Goal: Task Accomplishment & Management: Manage account settings

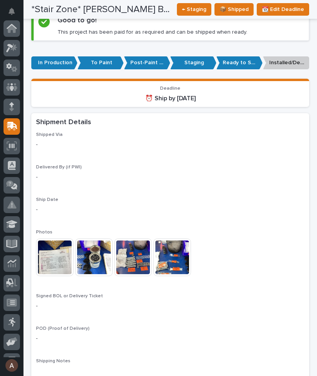
click at [11, 125] on icon at bounding box center [12, 125] width 10 height 7
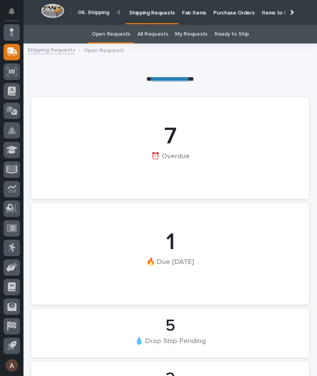
click at [294, 14] on div at bounding box center [291, 12] width 13 height 24
click at [206, 14] on p "Fab Items" at bounding box center [194, 8] width 24 height 16
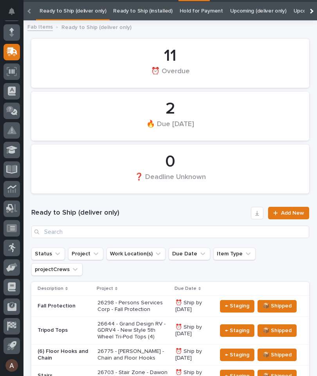
scroll to position [25, 0]
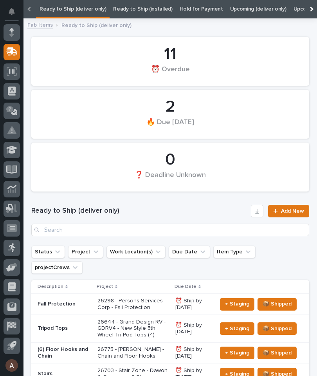
click at [307, 10] on div at bounding box center [310, 9] width 13 height 18
click at [298, 10] on link "All" at bounding box center [300, 9] width 5 height 18
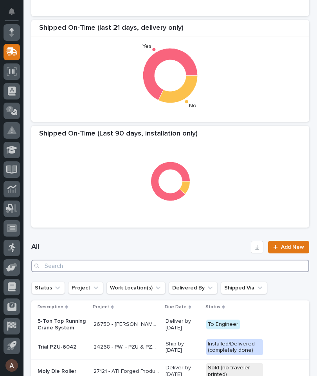
click at [171, 265] on input "Search" at bounding box center [170, 265] width 278 height 13
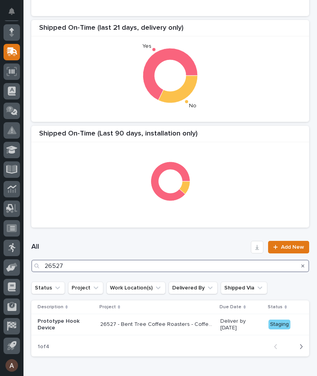
type input "26527"
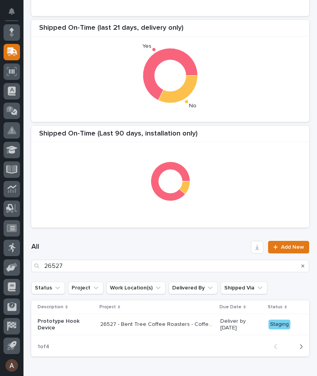
click at [241, 117] on div "Shipped On-Time (last 21 days, delivery only) Yes No" at bounding box center [170, 71] width 278 height 102
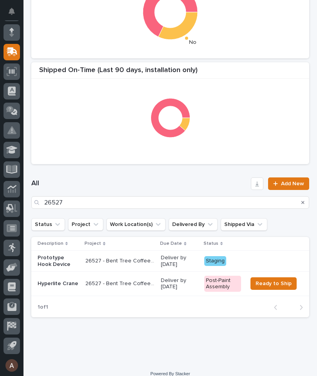
click at [56, 283] on p "Hyperlite Crane" at bounding box center [58, 283] width 41 height 7
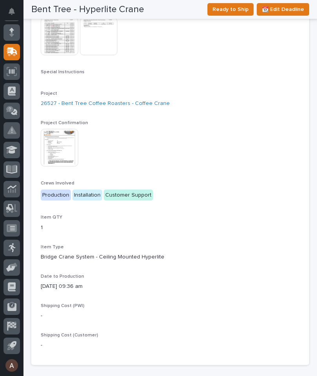
click at [56, 142] on img at bounding box center [60, 148] width 38 height 38
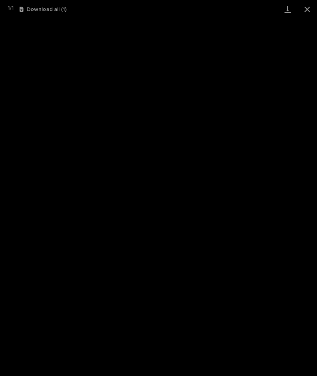
click at [287, 9] on link "Download" at bounding box center [288, 9] width 20 height 18
click at [306, 6] on button "Close gallery" at bounding box center [307, 9] width 20 height 18
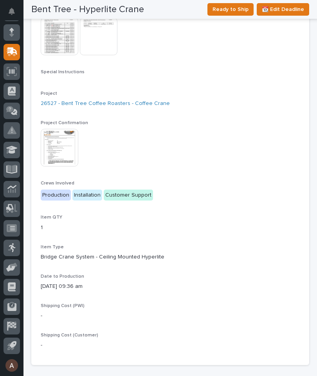
click at [14, 51] on icon at bounding box center [11, 51] width 11 height 9
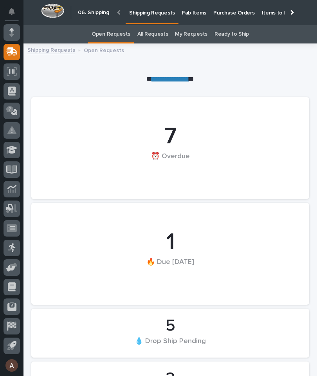
click at [297, 15] on div at bounding box center [291, 12] width 13 height 24
click at [206, 14] on p "Fab Items" at bounding box center [194, 8] width 24 height 16
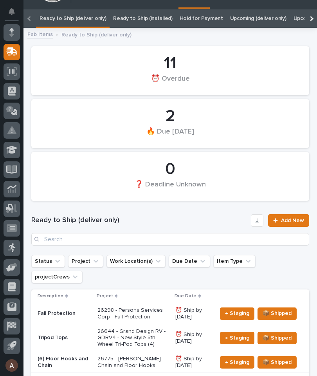
scroll to position [0, -55]
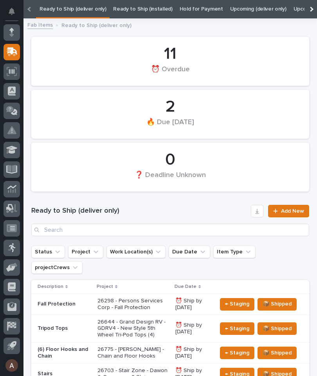
click at [313, 9] on div at bounding box center [310, 9] width 13 height 18
click at [298, 7] on link "All" at bounding box center [300, 9] width 5 height 18
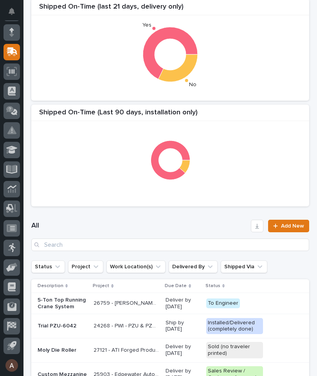
scroll to position [173, 0]
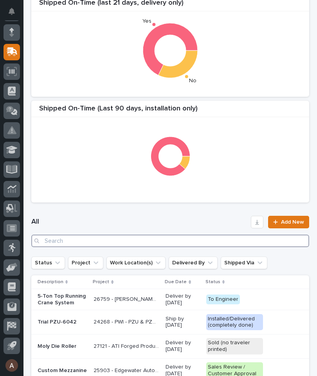
click at [200, 241] on input "Search" at bounding box center [170, 240] width 278 height 13
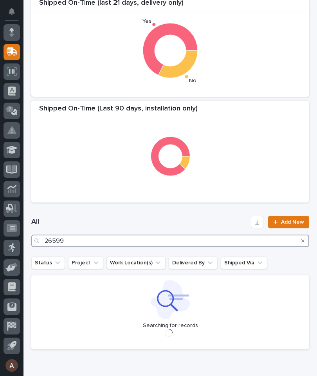
type input "26599"
click at [209, 211] on div "All 26599 Add New" at bounding box center [170, 231] width 278 height 50
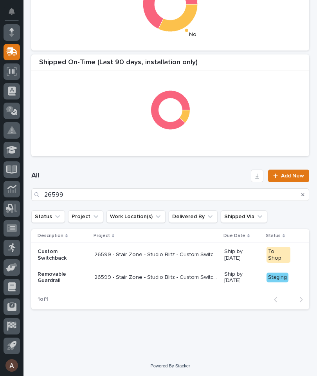
scroll to position [218, 0]
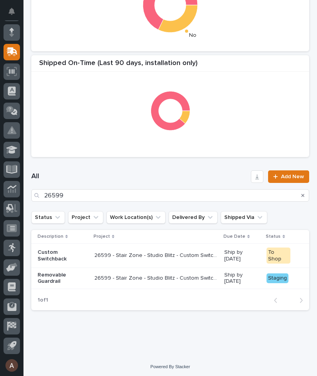
click at [55, 277] on p "Removable Guardrail" at bounding box center [63, 278] width 50 height 13
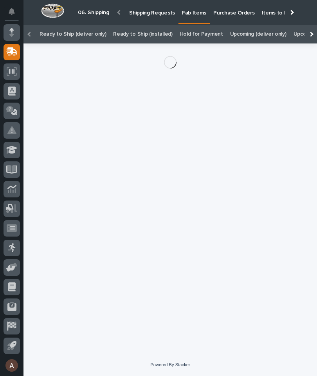
scroll to position [0, -112]
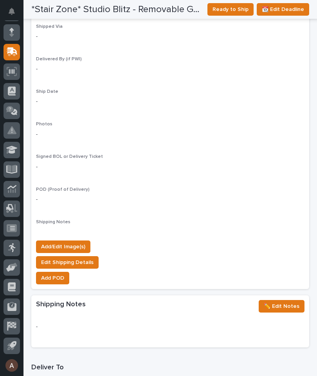
click at [77, 242] on span "Add/Edit Image(s)" at bounding box center [63, 246] width 44 height 9
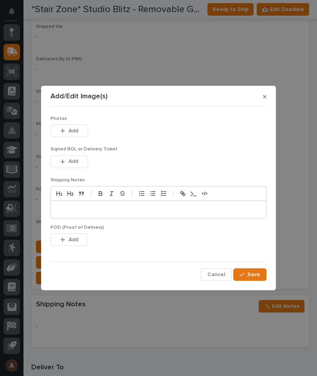
click at [71, 125] on button "Add" at bounding box center [69, 130] width 38 height 13
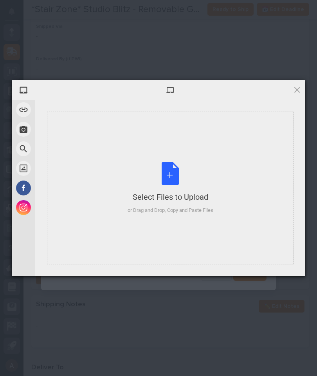
click at [231, 127] on div "Select Files to Upload or Drag and Drop, Copy and Paste Files" at bounding box center [170, 188] width 246 height 153
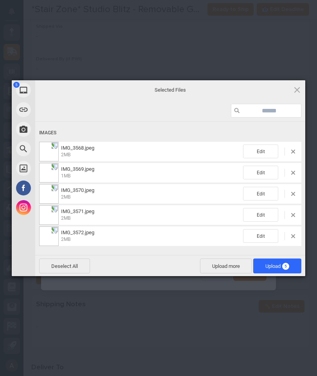
click at [279, 261] on span "Upload 5" at bounding box center [277, 265] width 48 height 15
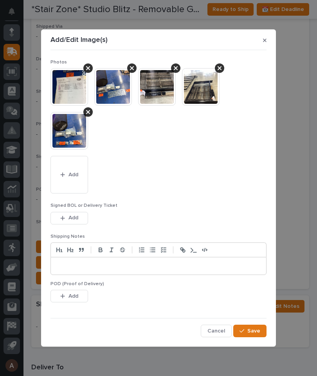
click at [252, 331] on span "Save" at bounding box center [253, 330] width 13 height 7
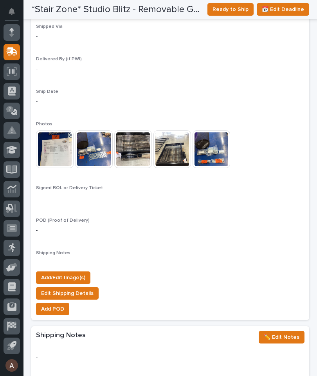
click at [233, 10] on span "Ready to Ship" at bounding box center [230, 9] width 36 height 9
